Goal: Transaction & Acquisition: Purchase product/service

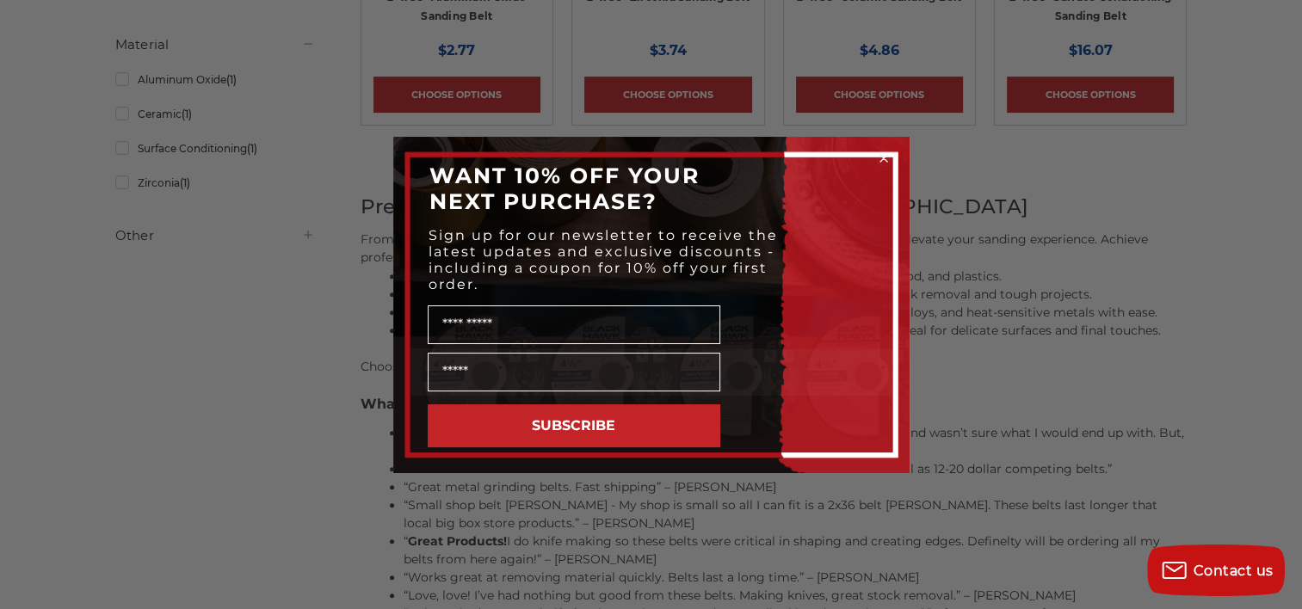
scroll to position [602, 0]
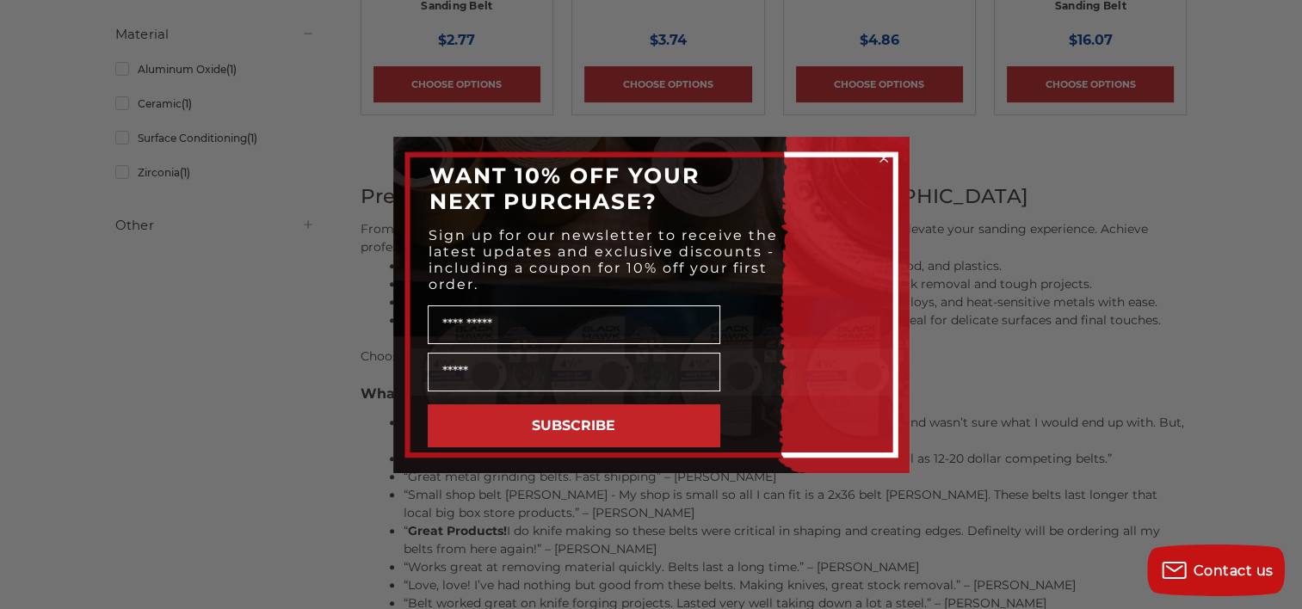
click at [882, 153] on circle "Close dialog" at bounding box center [883, 158] width 16 height 16
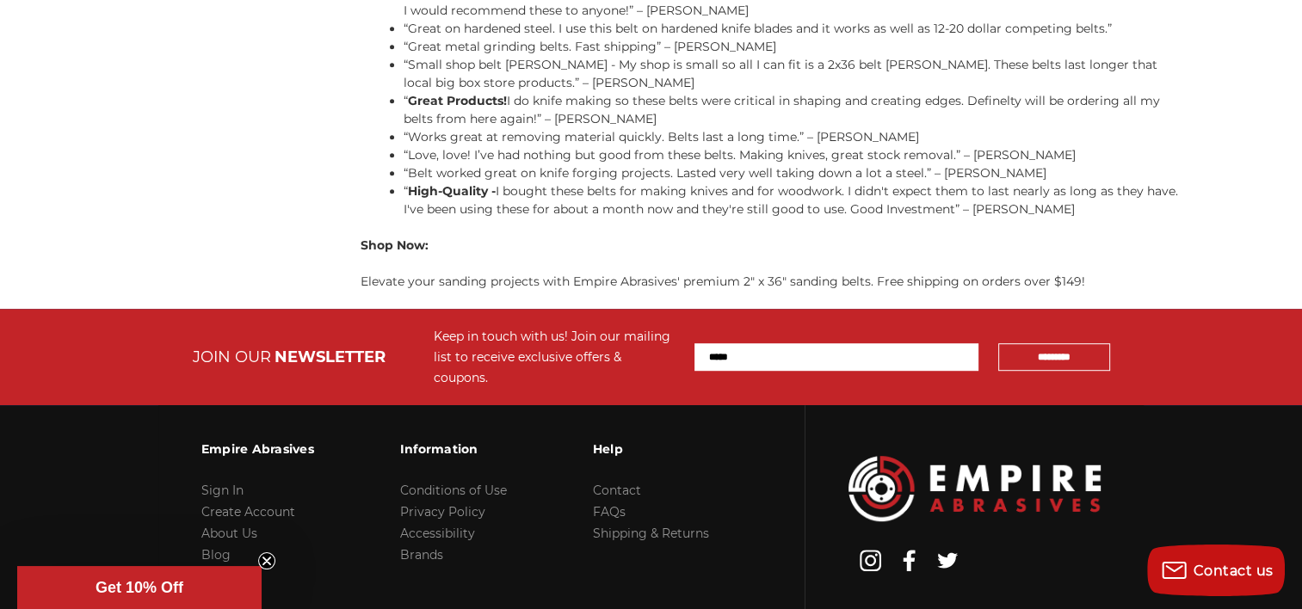
scroll to position [1116, 0]
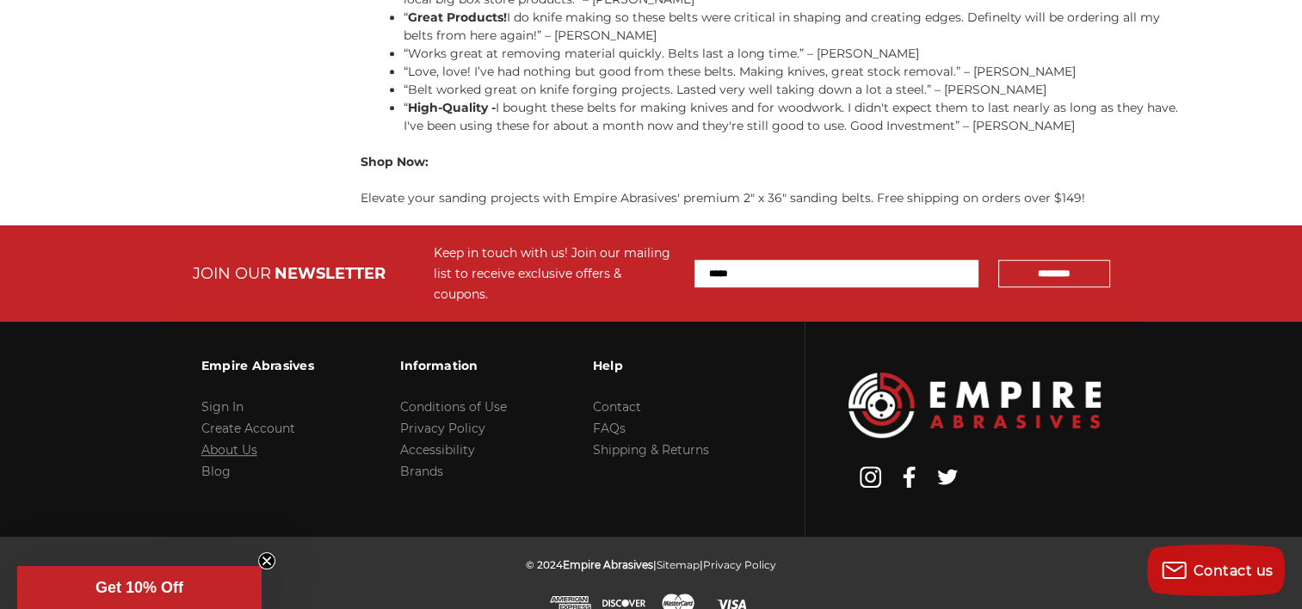
click at [244, 442] on link "About Us" at bounding box center [229, 449] width 56 height 15
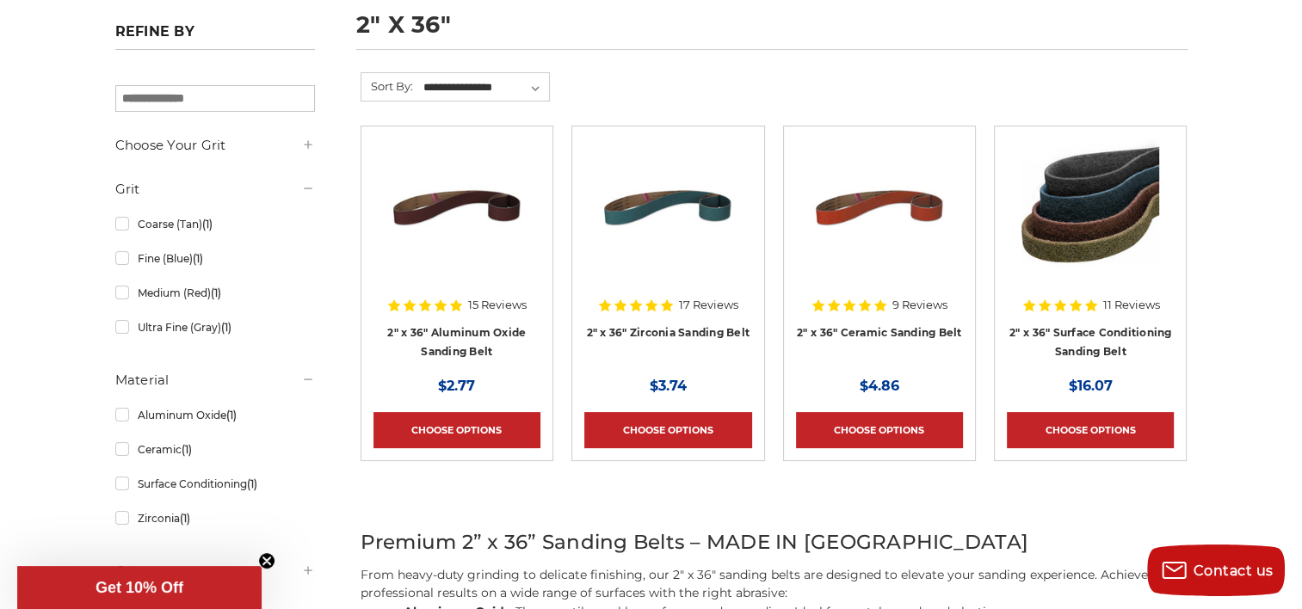
scroll to position [255, 0]
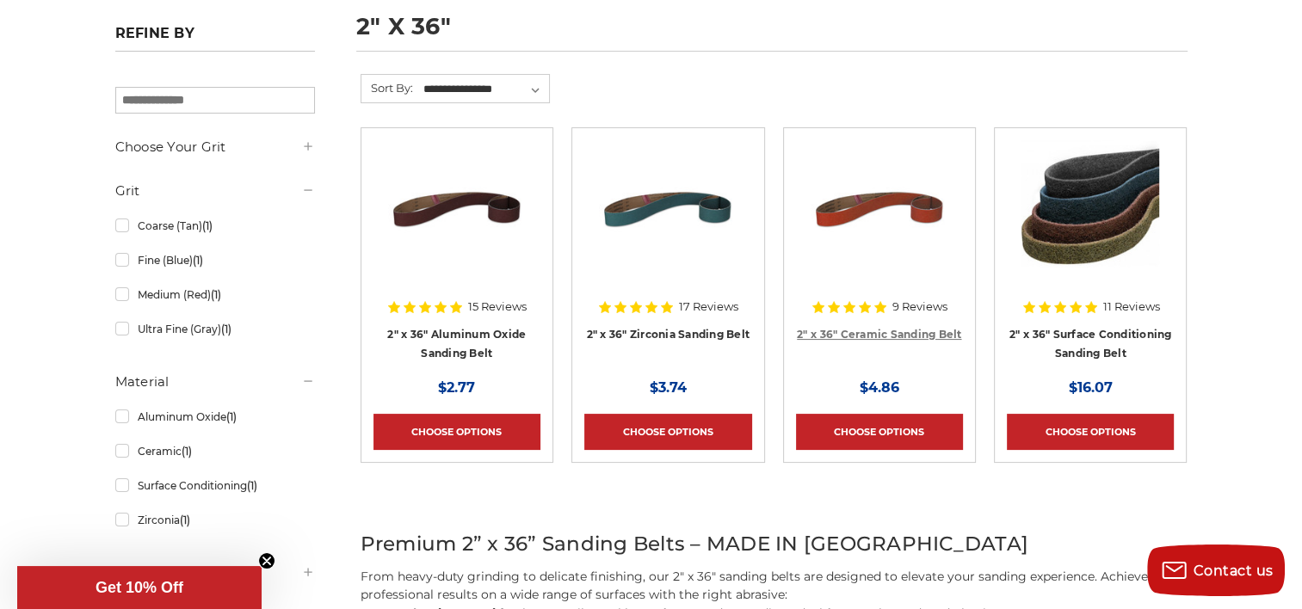
click at [876, 328] on link "2" x 36" Ceramic Sanding Belt" at bounding box center [879, 334] width 164 height 13
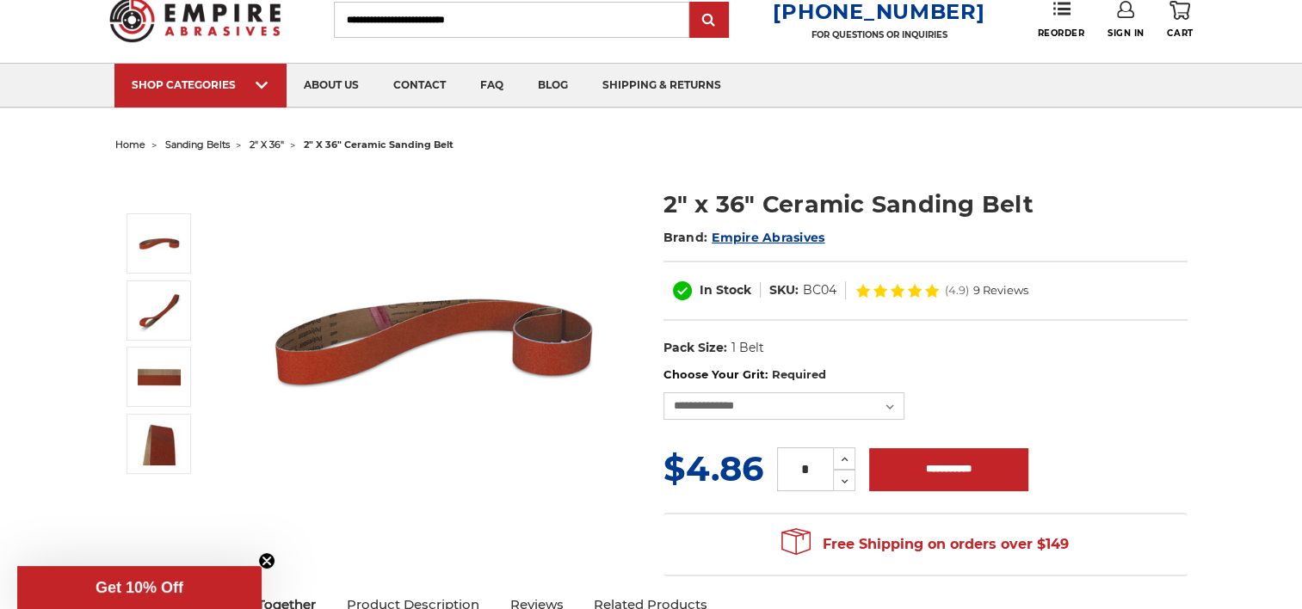
scroll to position [86, 0]
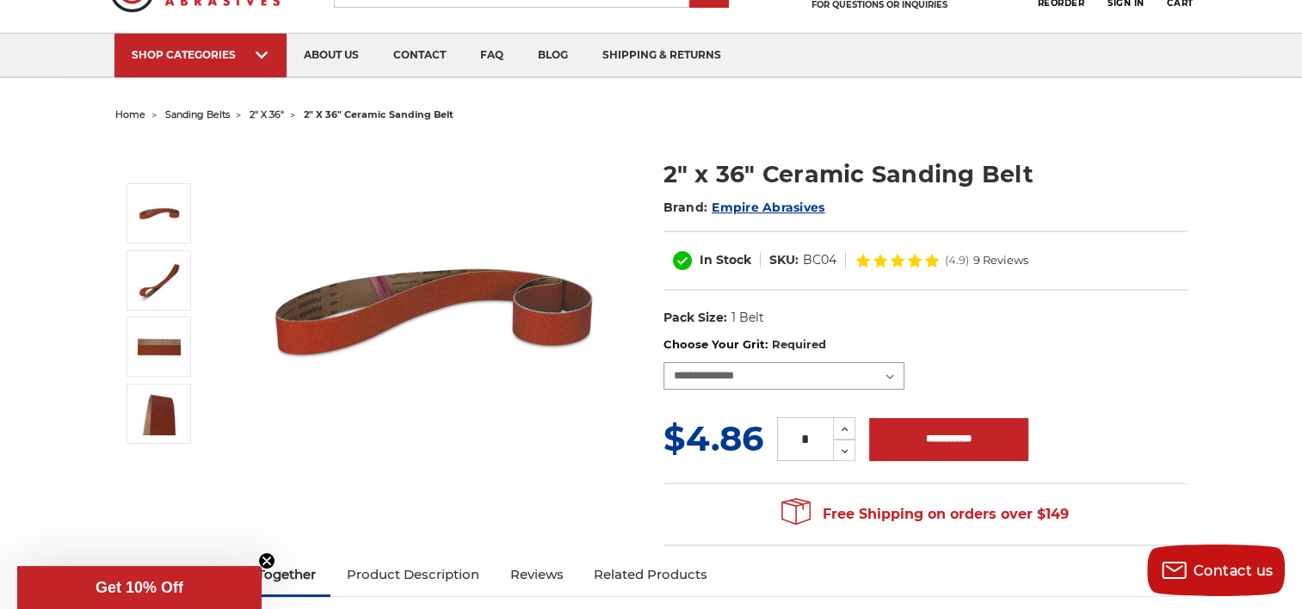
click at [754, 375] on select "**********" at bounding box center [783, 376] width 241 height 28
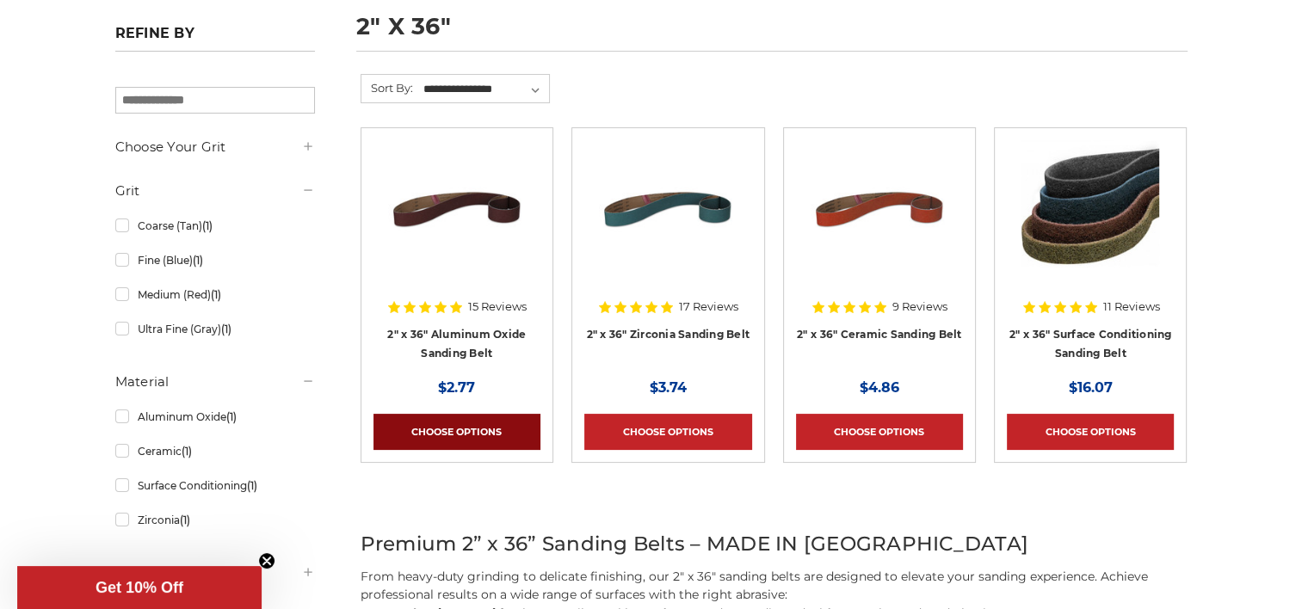
click at [445, 427] on link "Choose Options" at bounding box center [456, 432] width 167 height 36
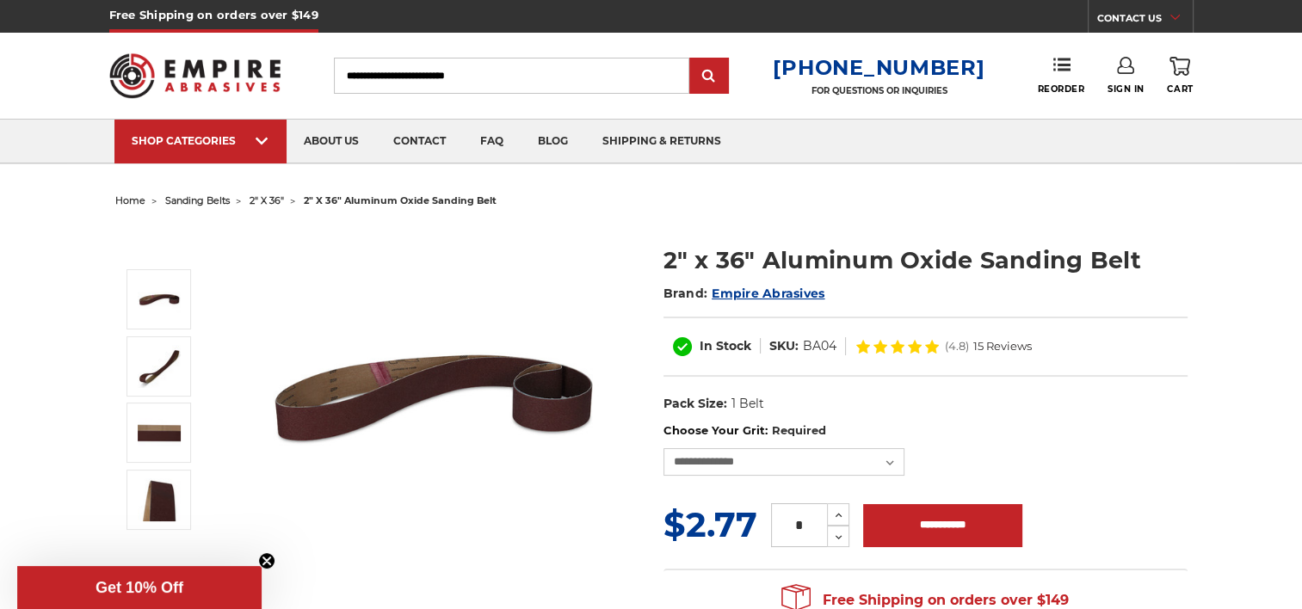
scroll to position [86, 0]
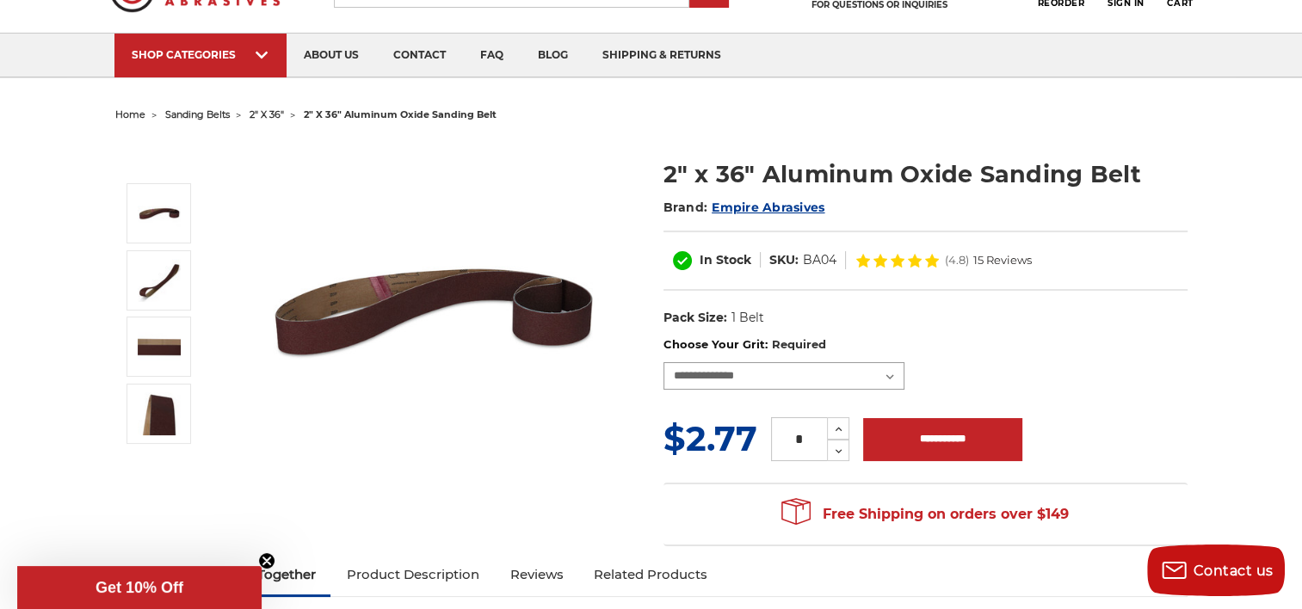
click at [733, 373] on select "**********" at bounding box center [783, 376] width 241 height 28
click at [1131, 333] on dl "UPC: Pack Size: 1 Belt Material: Aluminum Oxide" at bounding box center [925, 318] width 524 height 36
